Goal: Find specific page/section: Find specific page/section

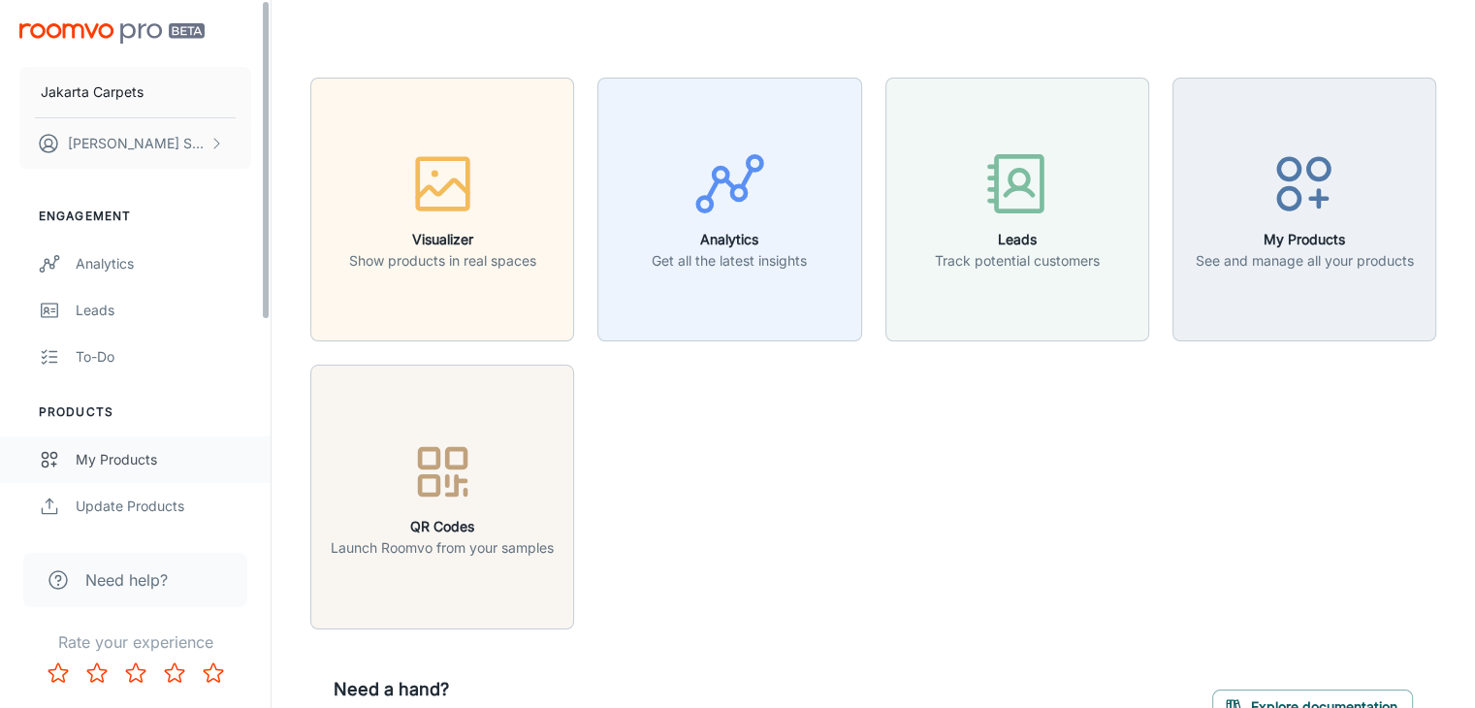
click at [112, 462] on div "My Products" at bounding box center [164, 459] width 176 height 21
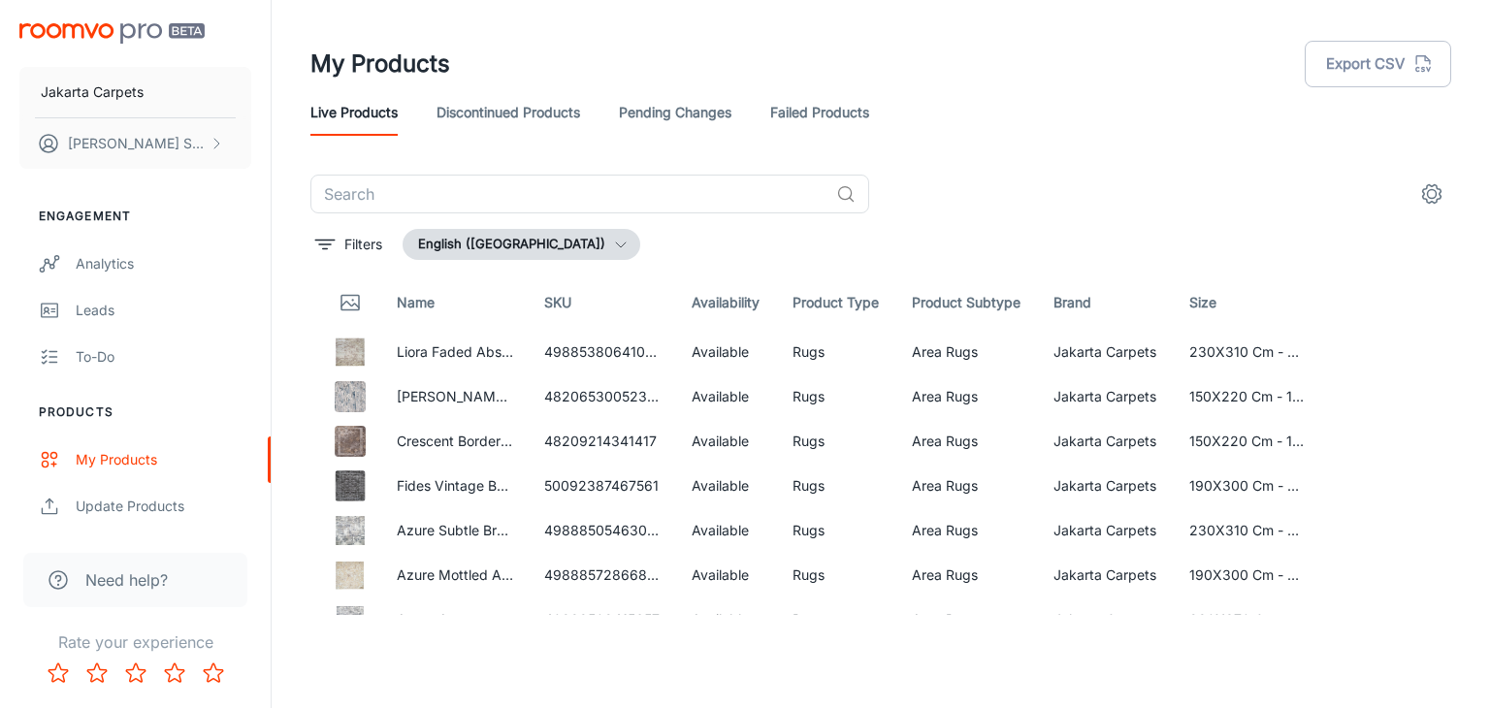
click at [522, 117] on link "Discontinued Products" at bounding box center [508, 112] width 144 height 47
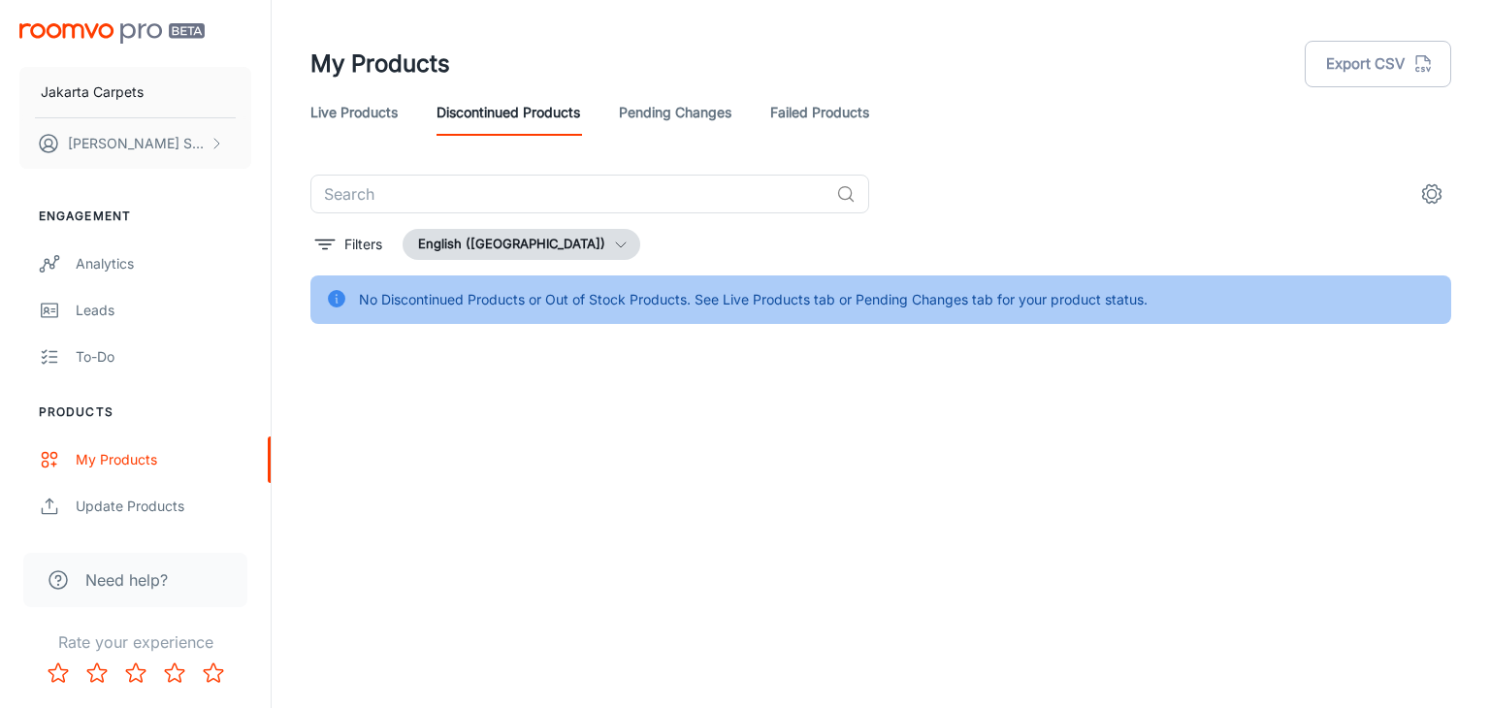
click at [671, 97] on link "Pending Changes" at bounding box center [675, 112] width 113 height 47
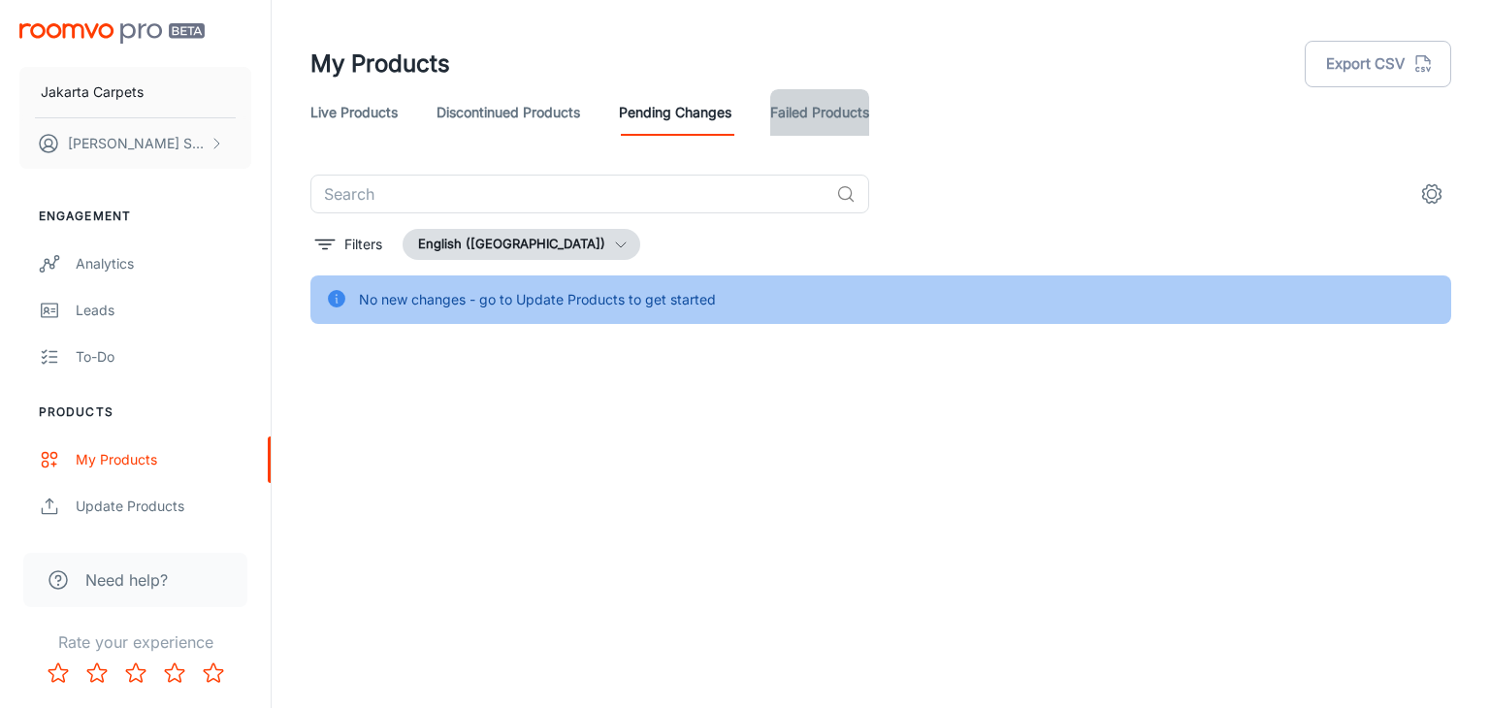
click at [785, 121] on link "Failed Products" at bounding box center [819, 112] width 99 height 47
click at [659, 103] on link "Pending Changes" at bounding box center [675, 112] width 113 height 47
click at [545, 111] on link "Discontinued Products" at bounding box center [508, 112] width 144 height 47
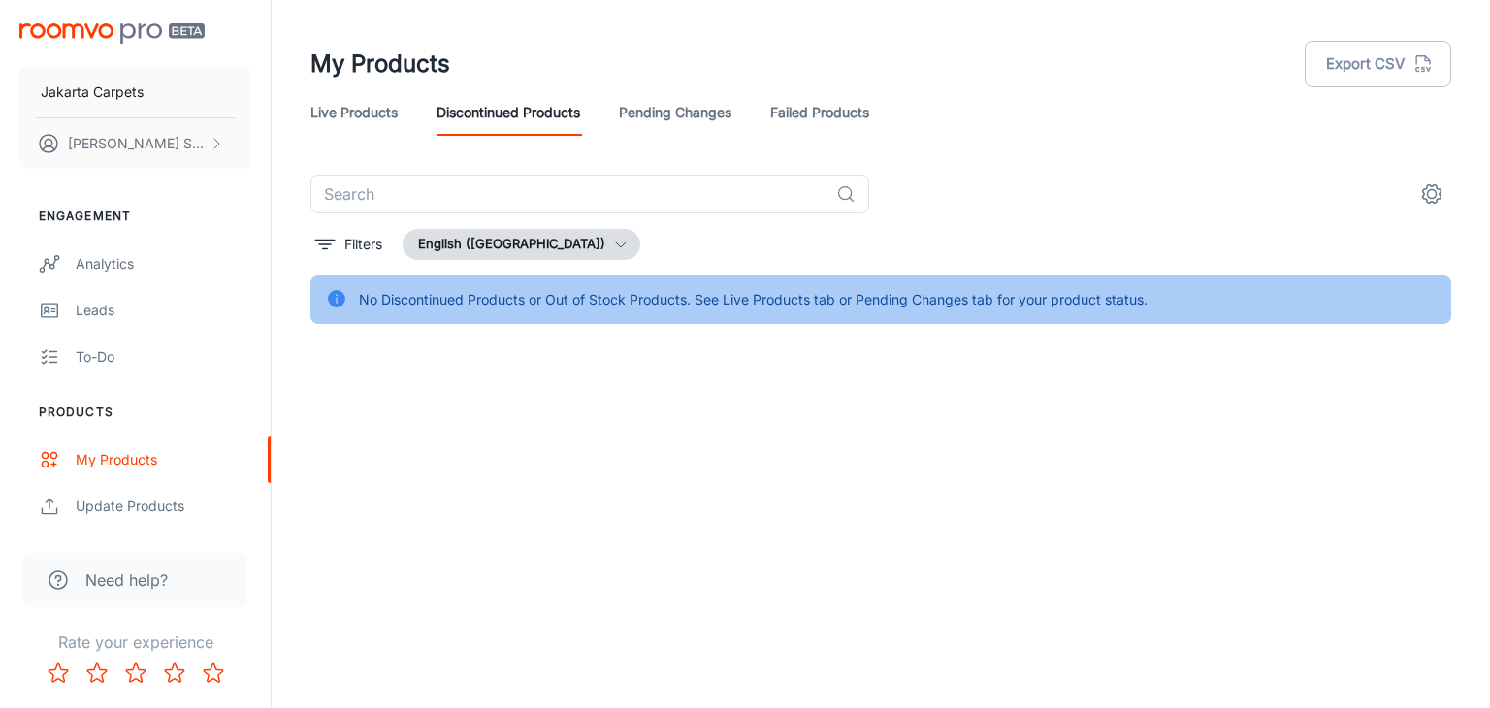
click at [372, 131] on link "Live Products" at bounding box center [353, 112] width 87 height 47
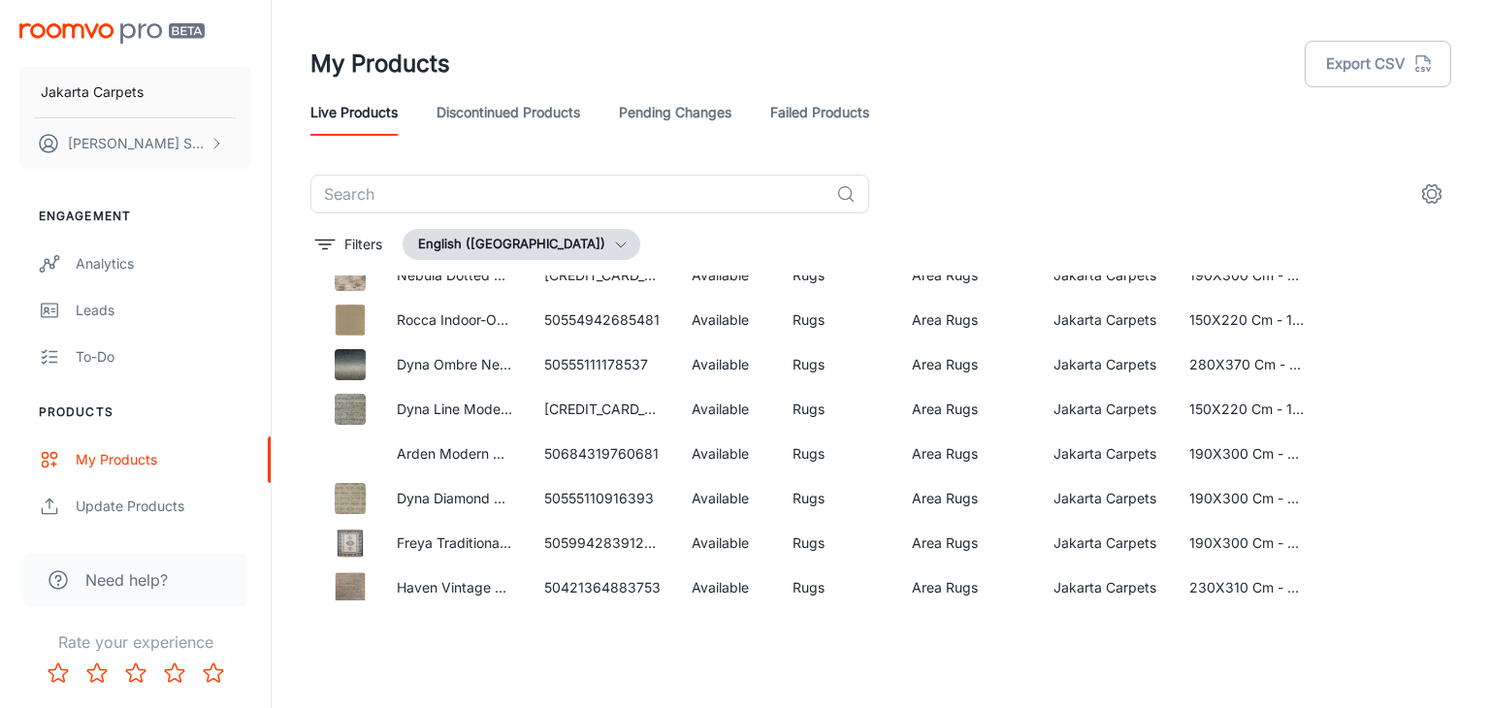
scroll to position [1839, 0]
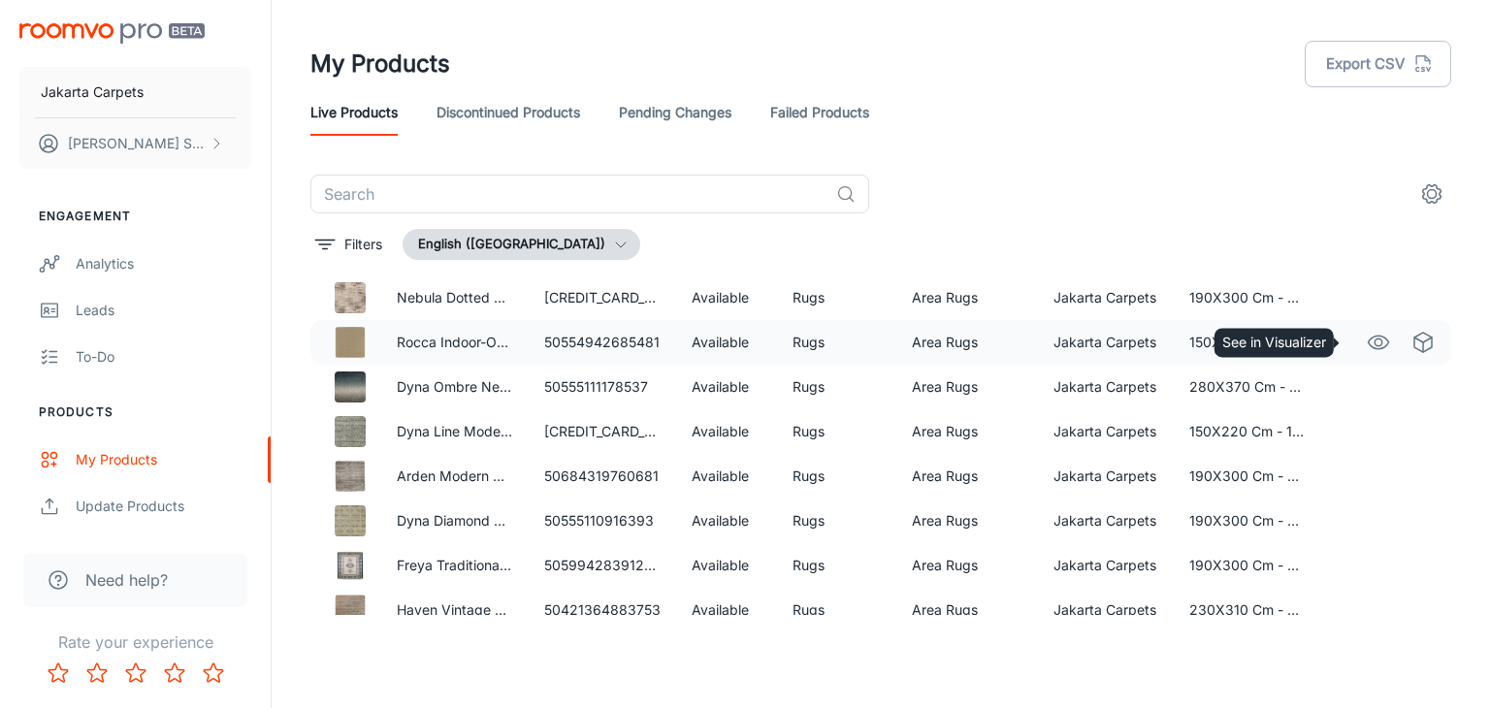
click at [1367, 340] on icon "See in Visualizer" at bounding box center [1378, 342] width 23 height 23
click at [393, 199] on input "text" at bounding box center [569, 194] width 518 height 39
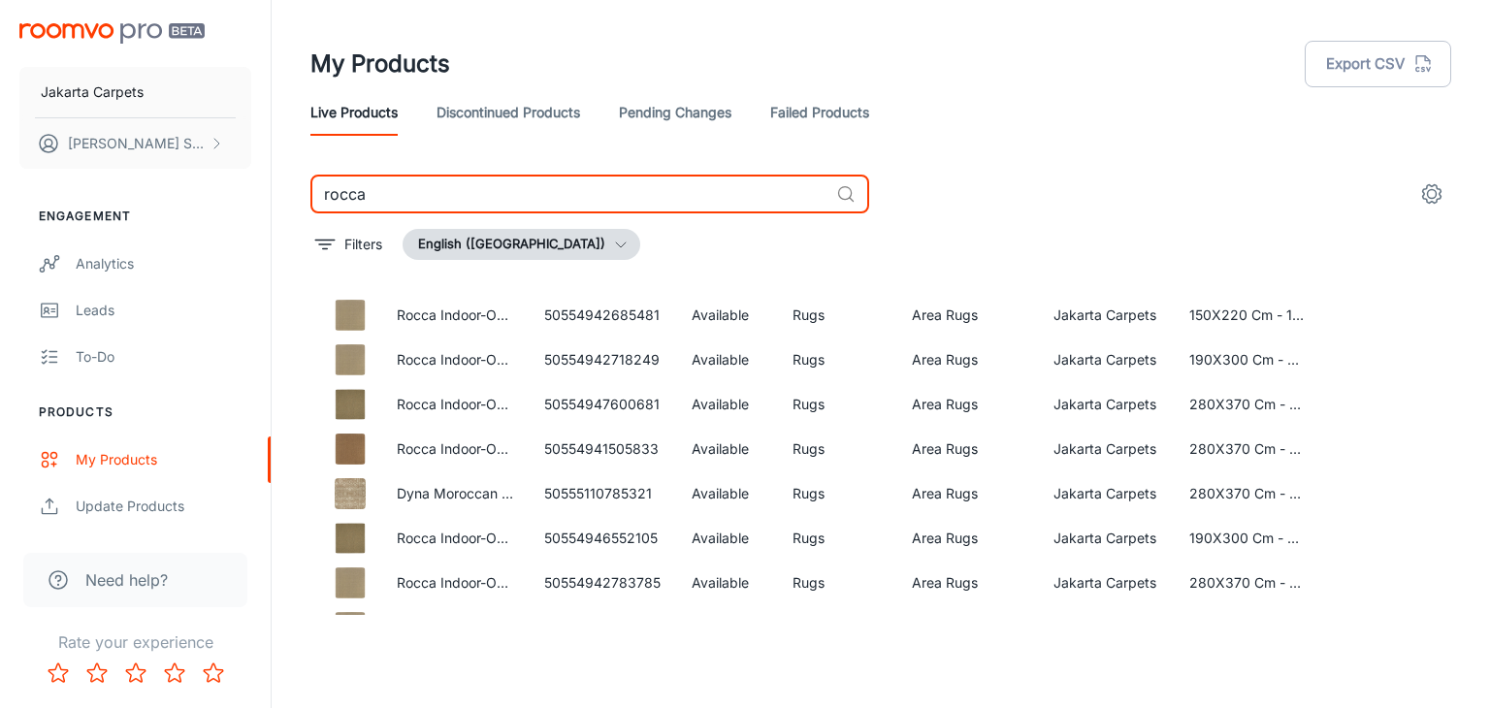
scroll to position [563, 0]
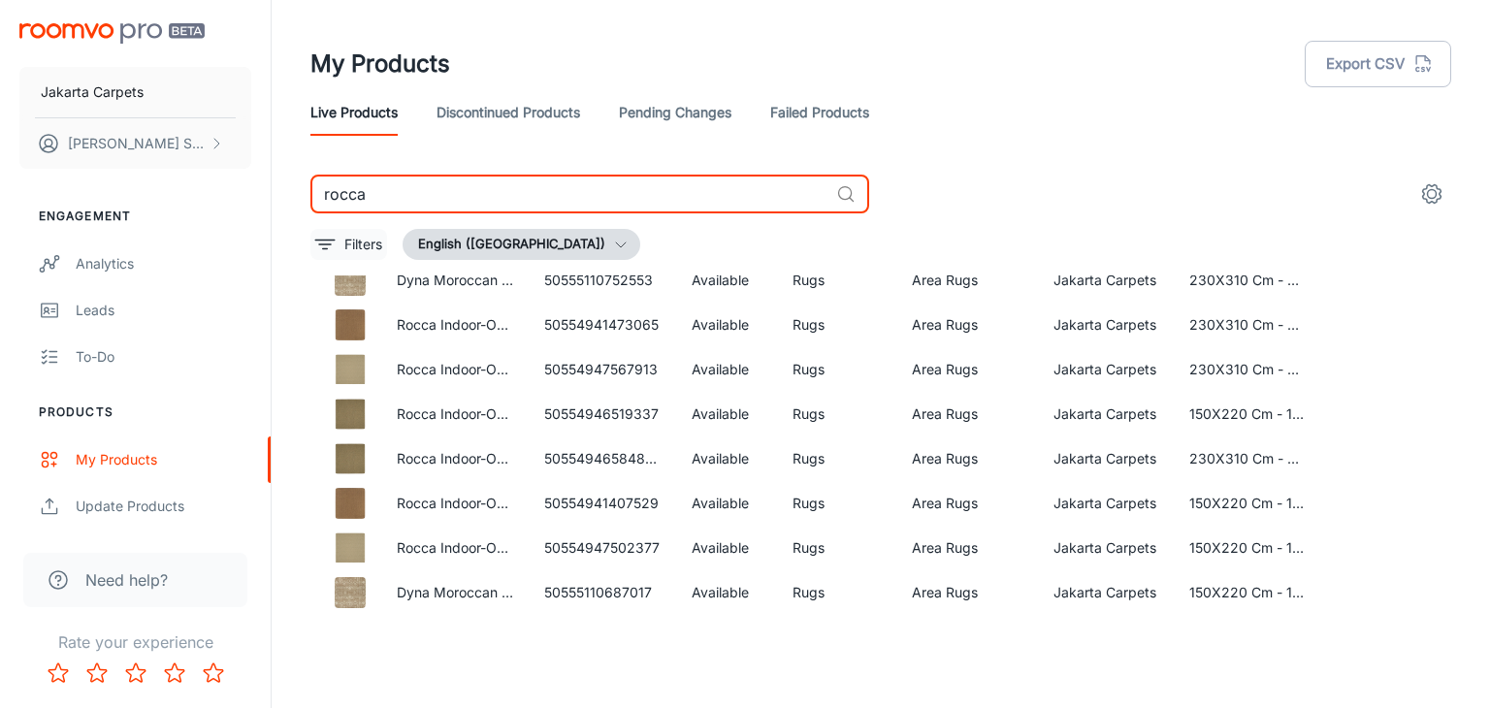
click at [342, 237] on button "Filters" at bounding box center [348, 244] width 77 height 31
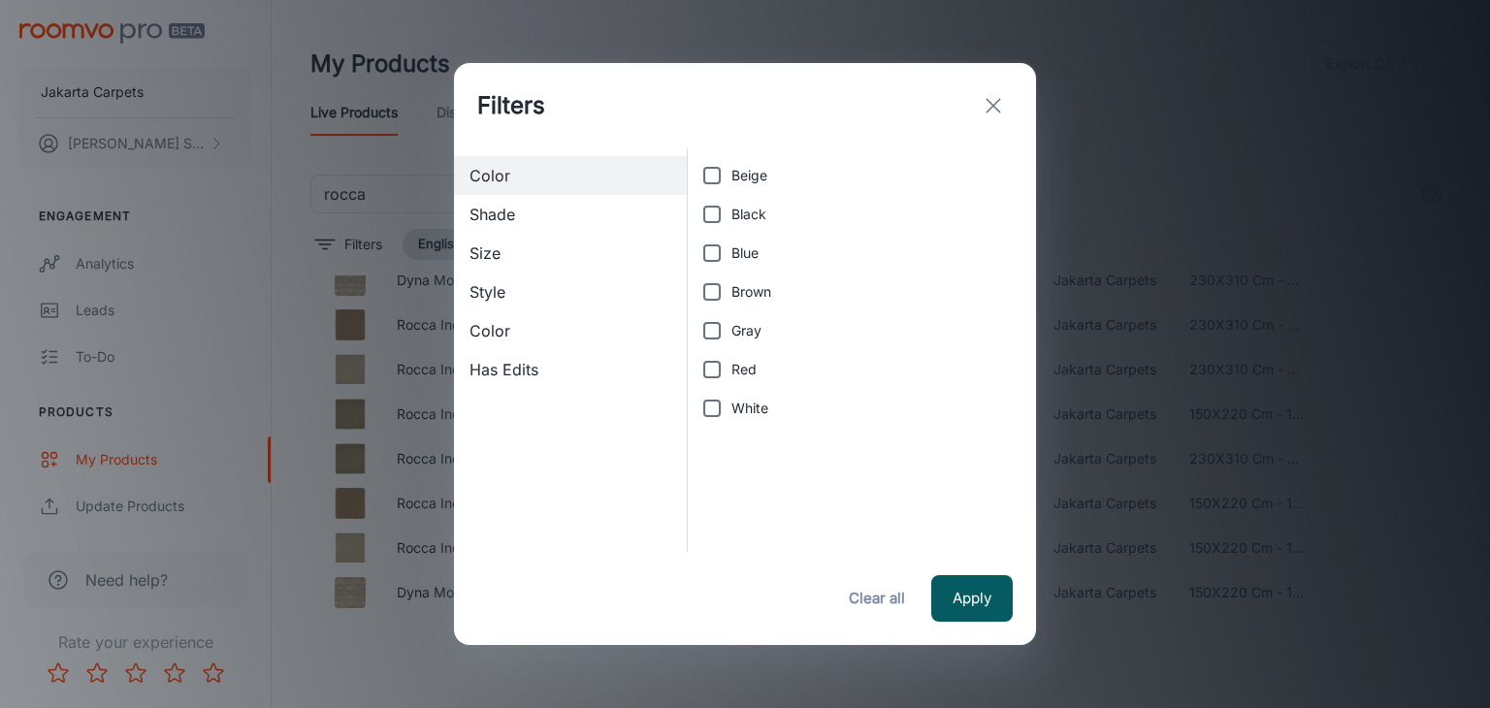
click at [992, 104] on line "exit" at bounding box center [993, 106] width 14 height 14
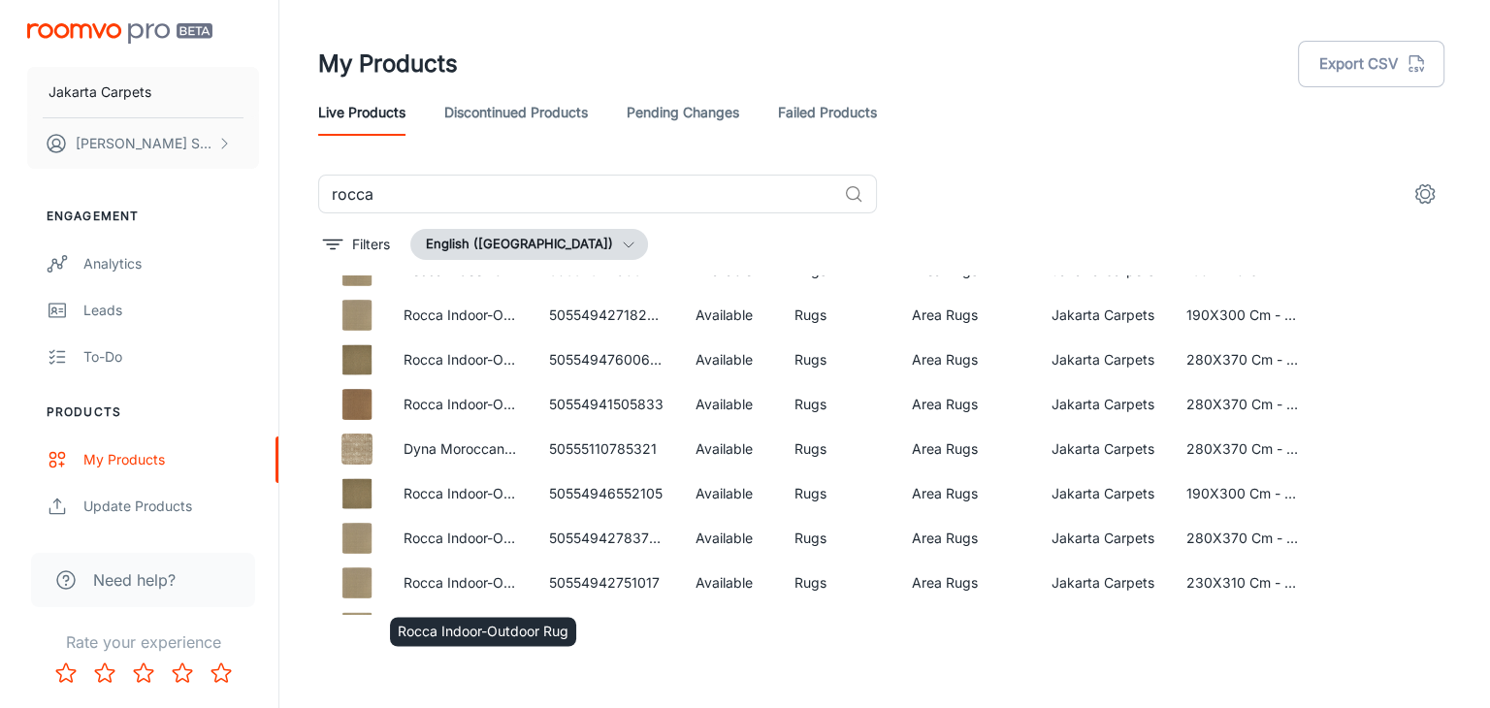
scroll to position [0, 0]
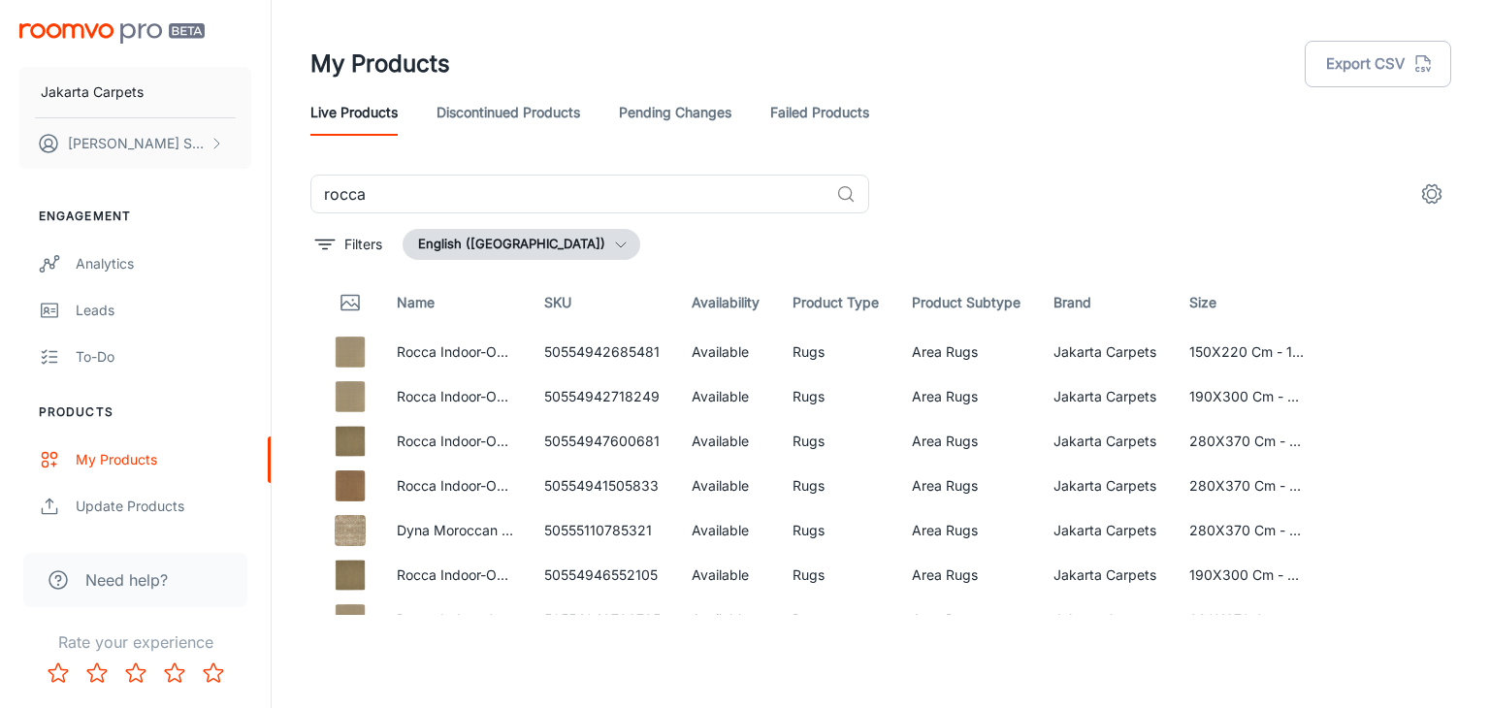
drag, startPoint x: 1434, startPoint y: 341, endPoint x: 1435, endPoint y: 358, distance: 16.5
click at [1435, 358] on div "Name SKU Availability Product Type Product Subtype Brand Size Rocca Indoor-Outd…" at bounding box center [880, 444] width 1141 height 339
click at [1451, 362] on div "rocca ​ Filters English ([GEOGRAPHIC_DATA]) Name SKU Availability Product Type …" at bounding box center [880, 395] width 1187 height 440
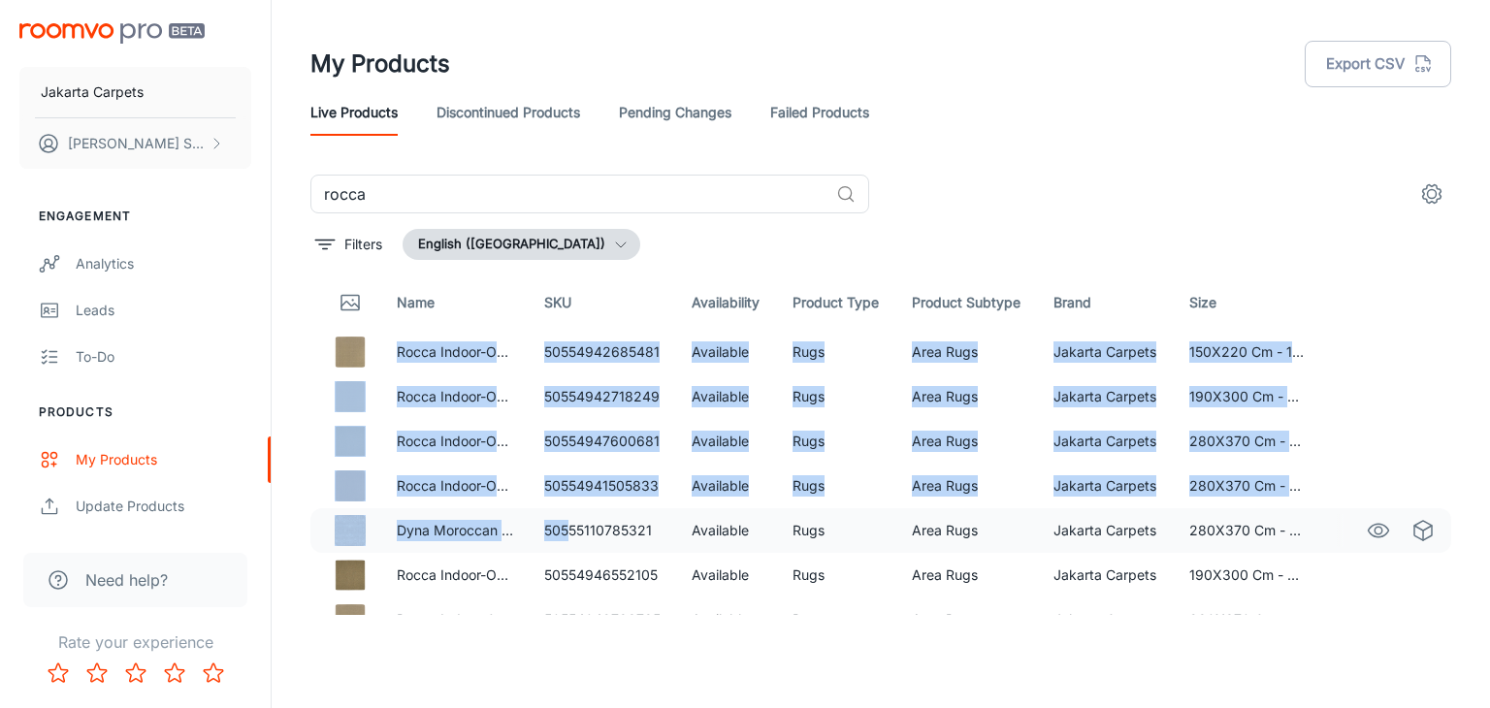
drag, startPoint x: 395, startPoint y: 346, endPoint x: 566, endPoint y: 534, distance: 254.7
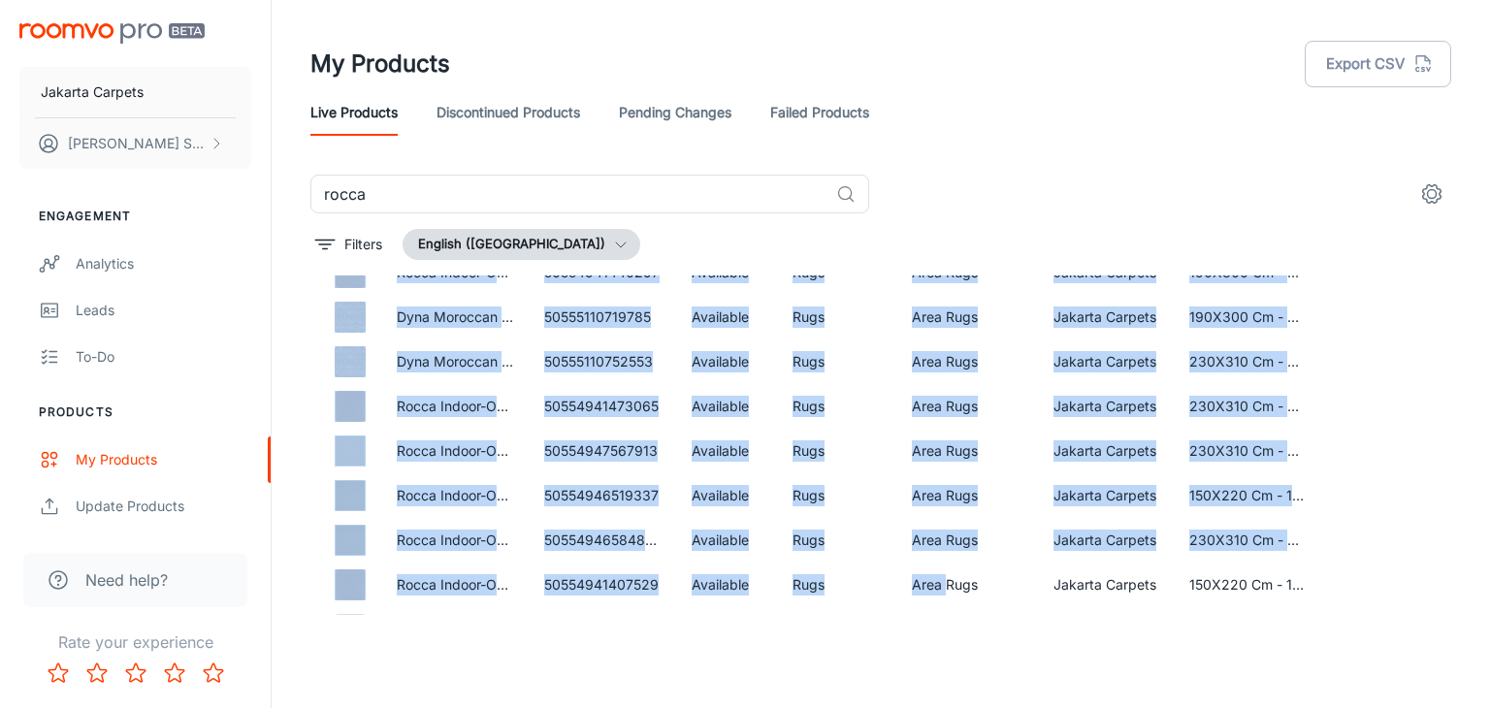
scroll to position [563, 0]
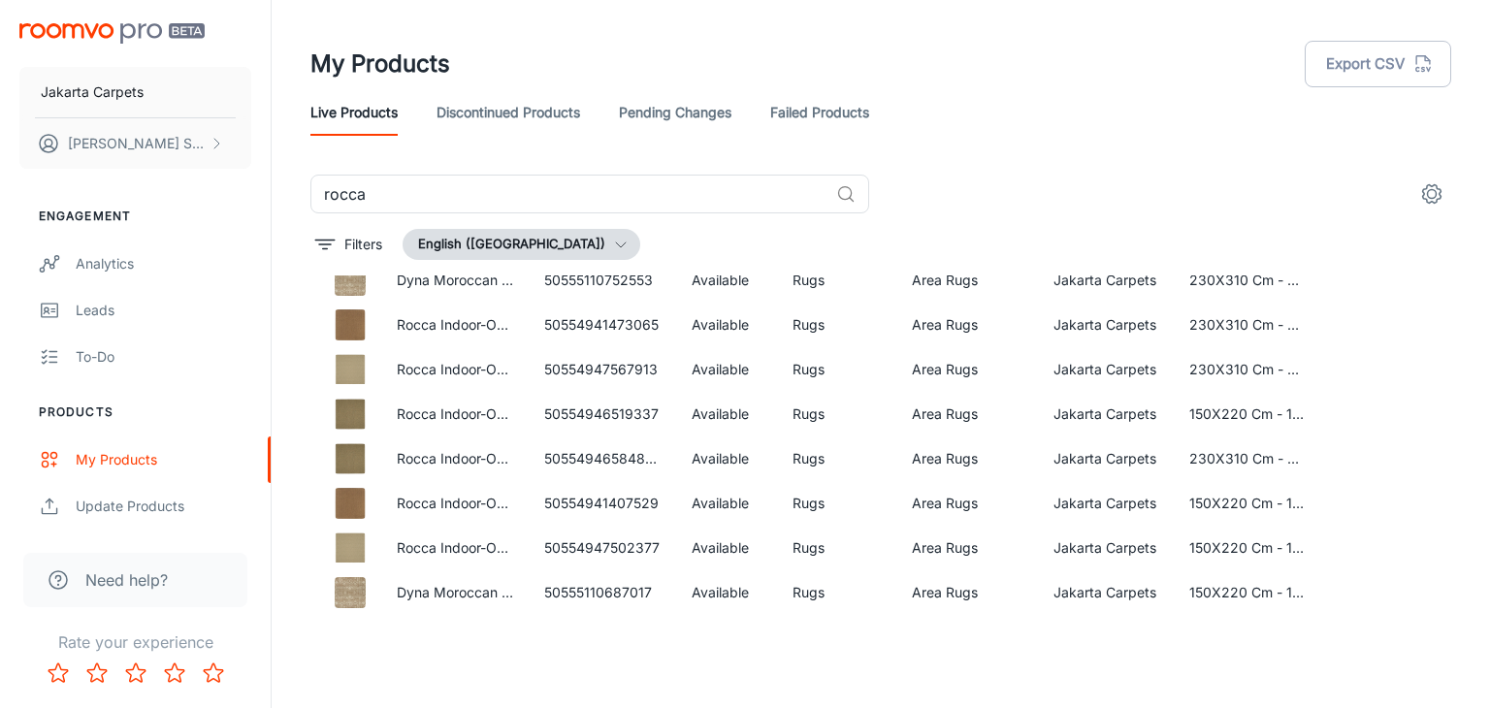
drag, startPoint x: 318, startPoint y: 337, endPoint x: 1362, endPoint y: 649, distance: 1089.3
click at [1362, 649] on div "My Products Export CSV Live Products Discontinued Products Pending Changes Fail…" at bounding box center [881, 346] width 1218 height 693
copy thead "Name SKU Availability Product Type Product Subtype Brand Size"
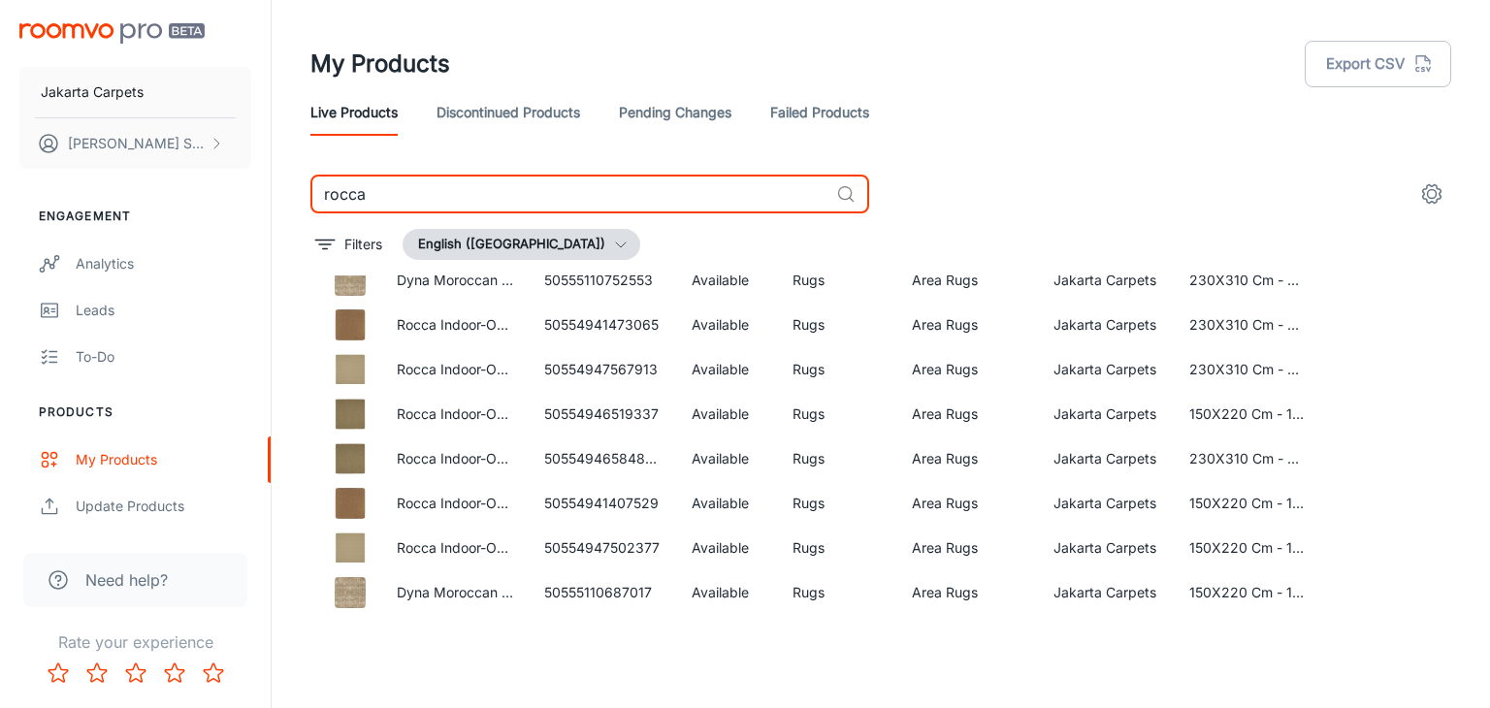
click at [444, 182] on input "rocca" at bounding box center [569, 194] width 518 height 39
drag, startPoint x: 444, startPoint y: 182, endPoint x: 310, endPoint y: 190, distance: 134.1
click at [310, 190] on input "rocca" at bounding box center [569, 194] width 518 height 39
paste input "50554947600681"
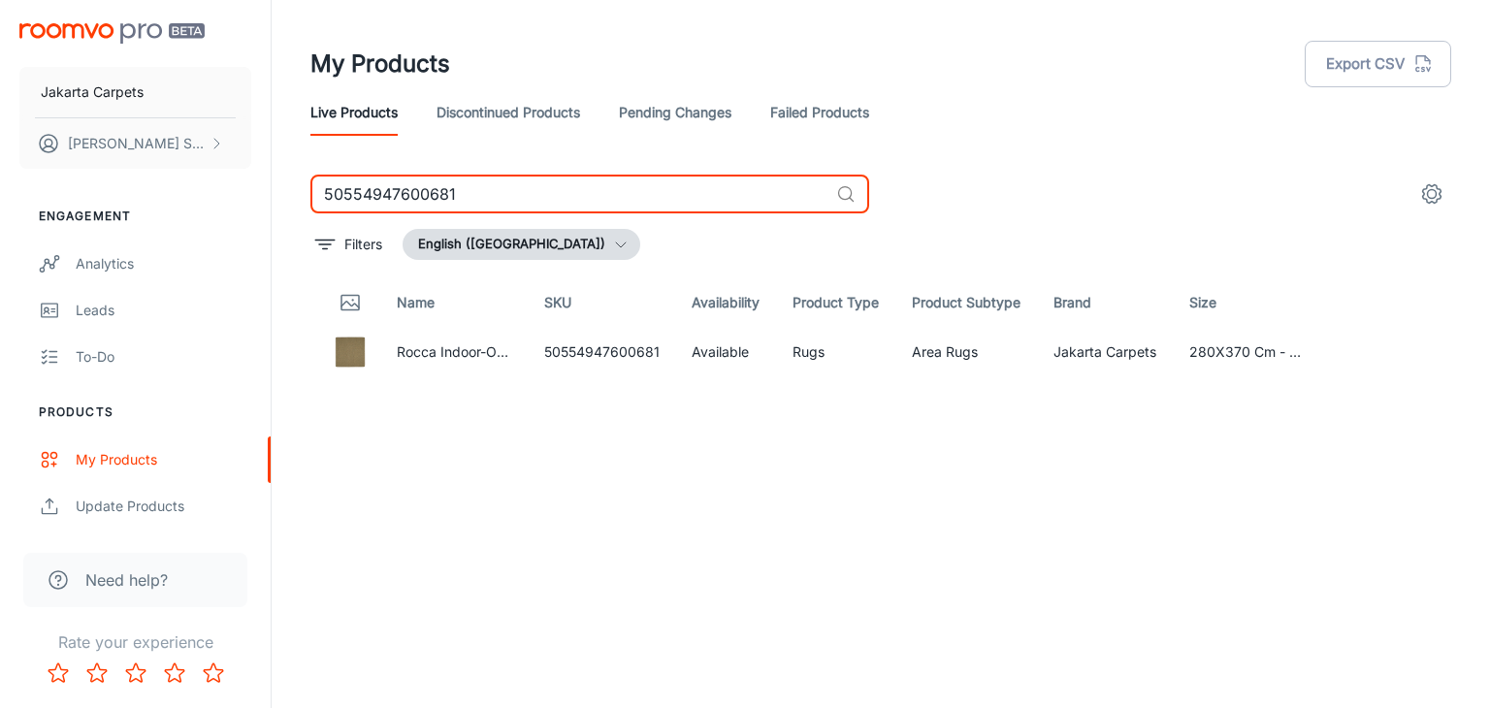
type input "50554947600681"
